Goal: Find specific page/section: Find specific page/section

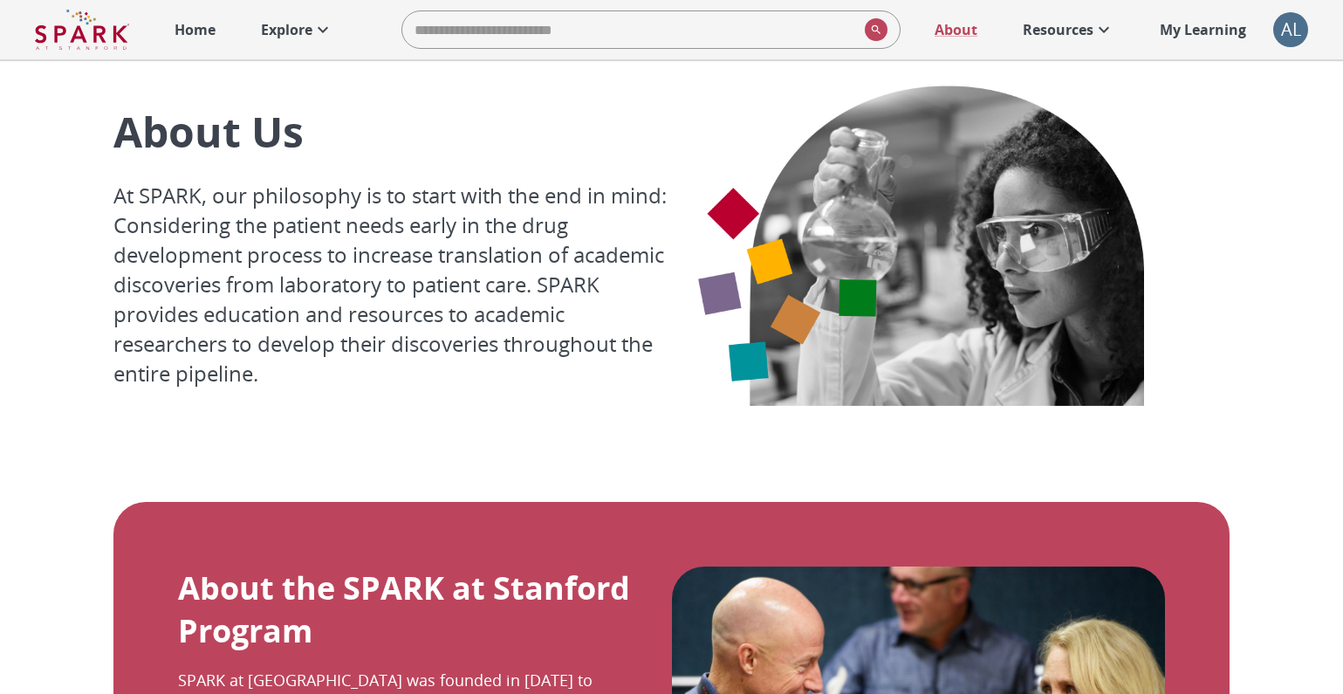
click at [292, 28] on p "Explore" at bounding box center [287, 29] width 52 height 21
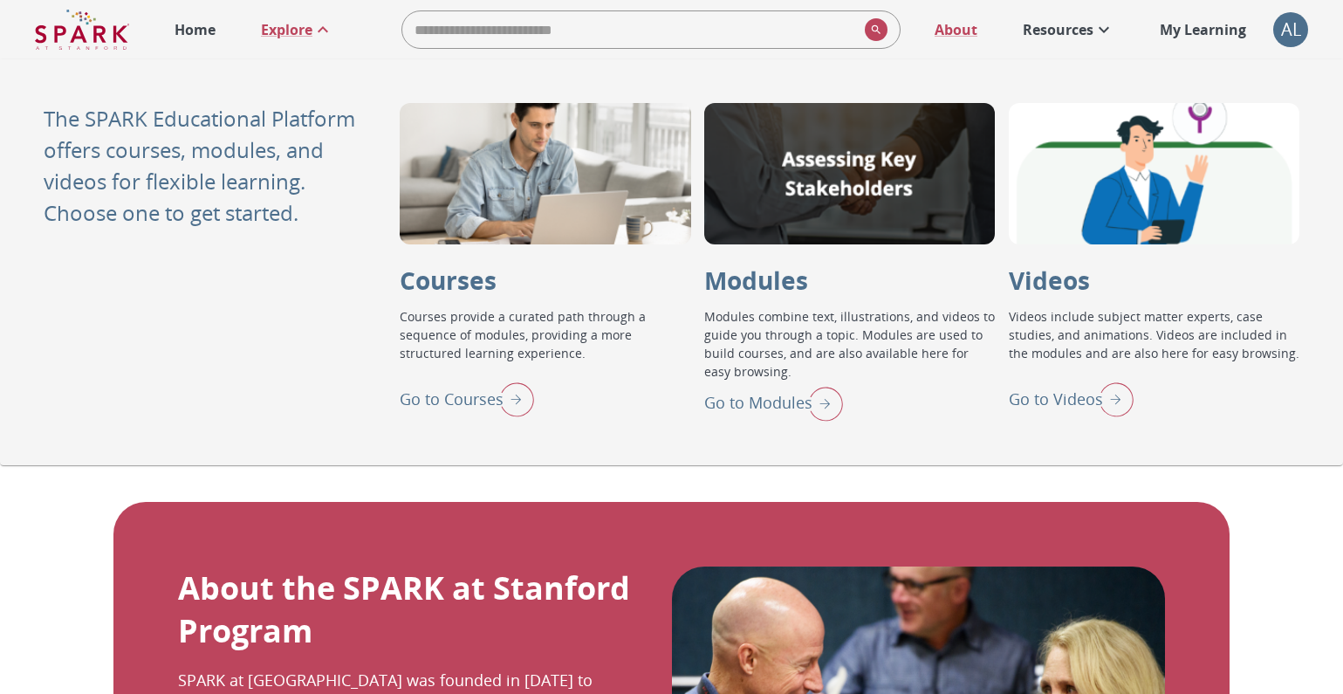
click at [1221, 30] on p "My Learning" at bounding box center [1203, 29] width 86 height 21
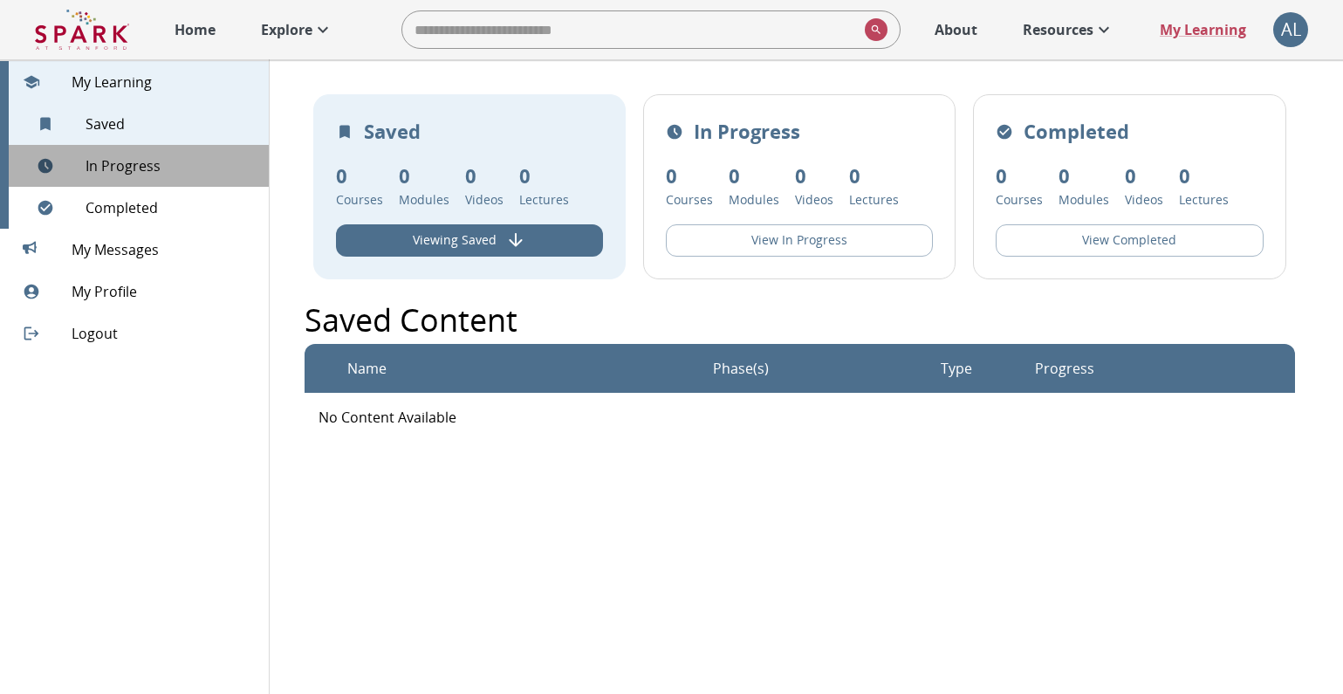
click at [148, 166] on span "In Progress" at bounding box center [170, 165] width 169 height 21
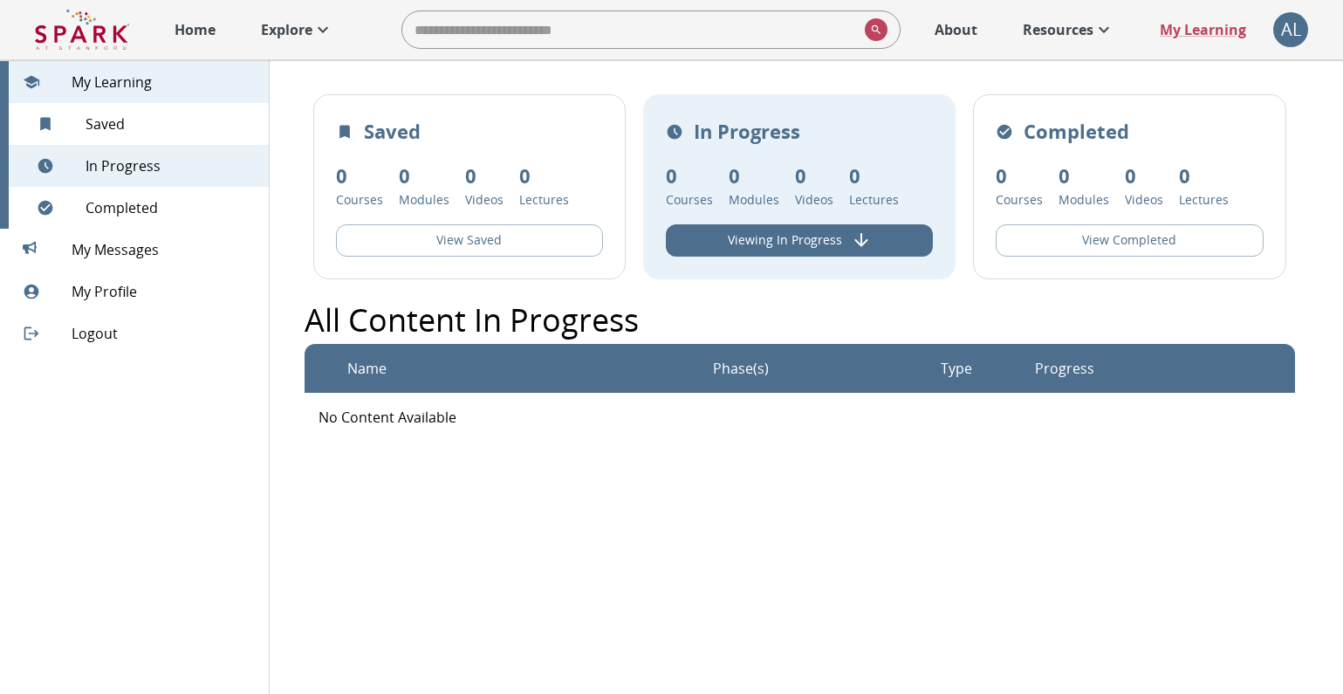
click at [141, 200] on span "Completed" at bounding box center [170, 207] width 169 height 21
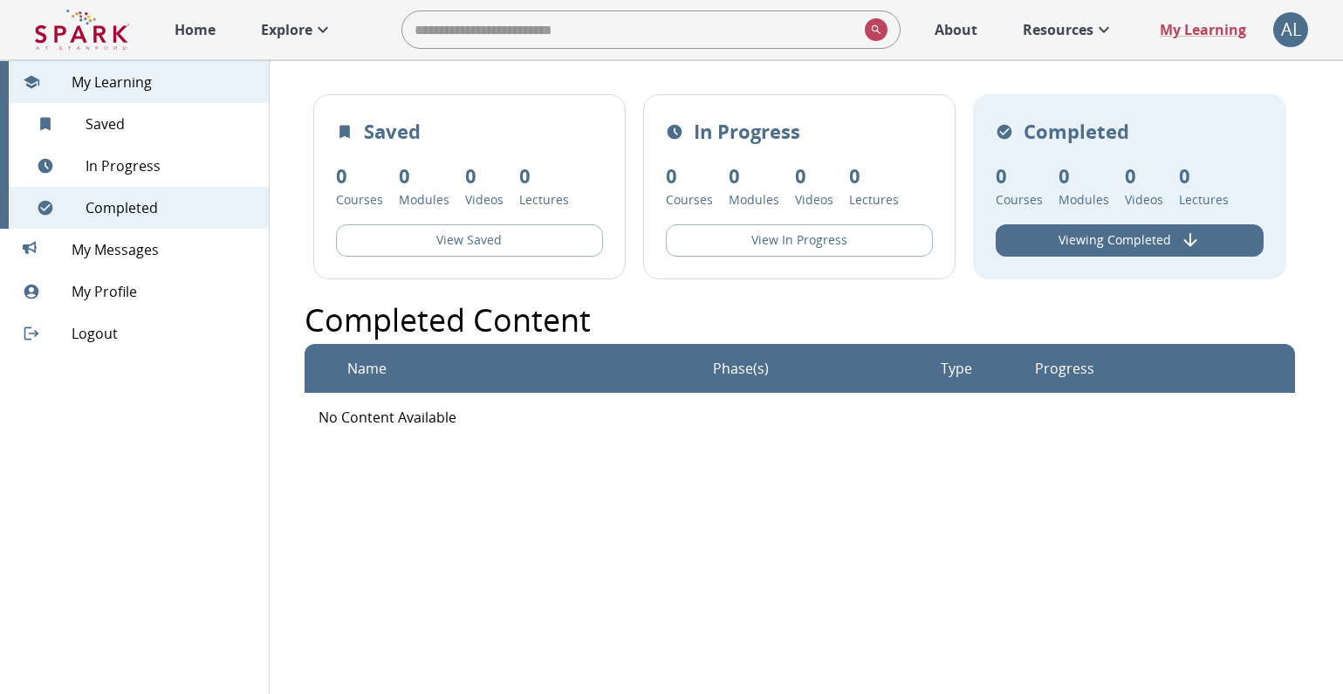
click at [95, 35] on img at bounding box center [82, 30] width 94 height 42
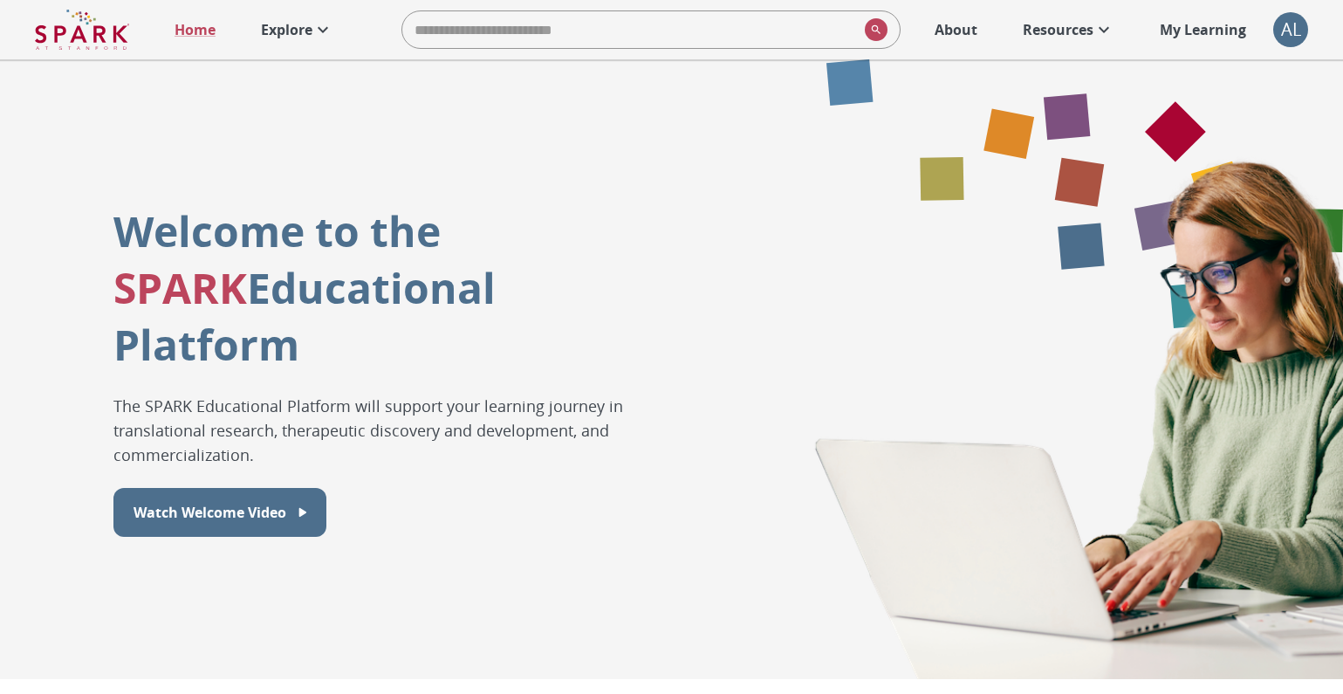
click at [1194, 32] on p "My Learning" at bounding box center [1203, 29] width 86 height 21
